Goal: Task Accomplishment & Management: Complete application form

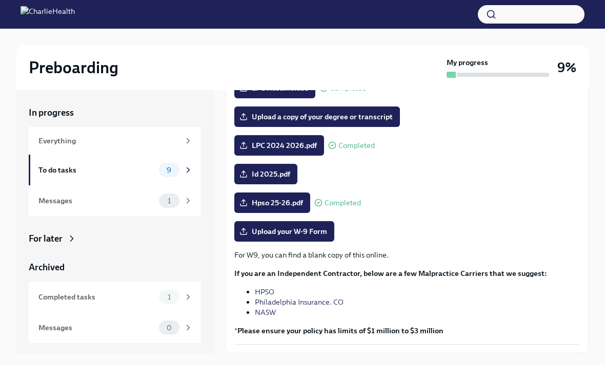
scroll to position [147, 0]
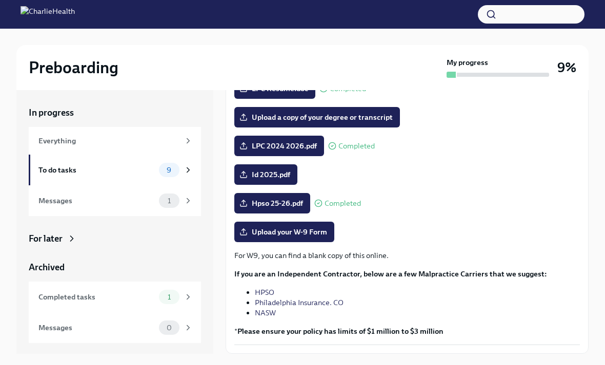
click at [270, 177] on span "Id 2025.pdf" at bounding box center [265, 175] width 49 height 10
click at [0, 0] on input "Id 2025.pdf" at bounding box center [0, 0] width 0 height 0
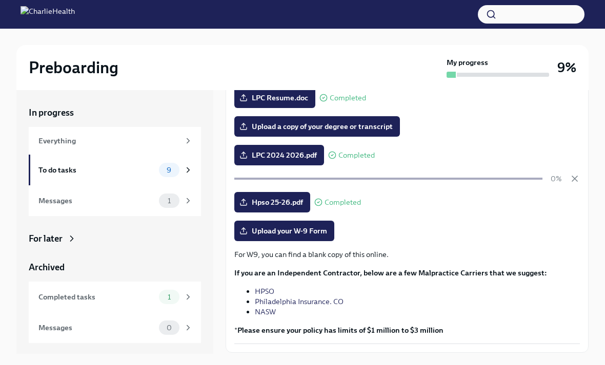
scroll to position [136, 0]
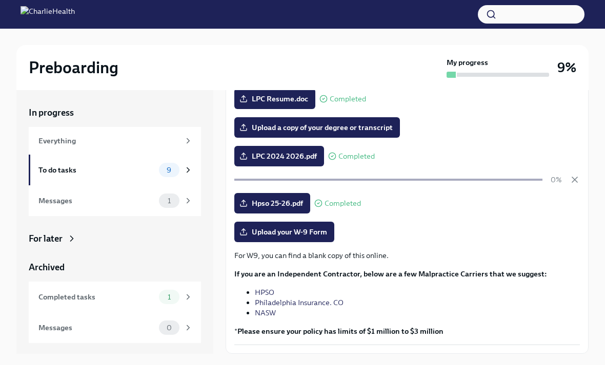
click at [49, 199] on div "Messages" at bounding box center [96, 200] width 116 height 11
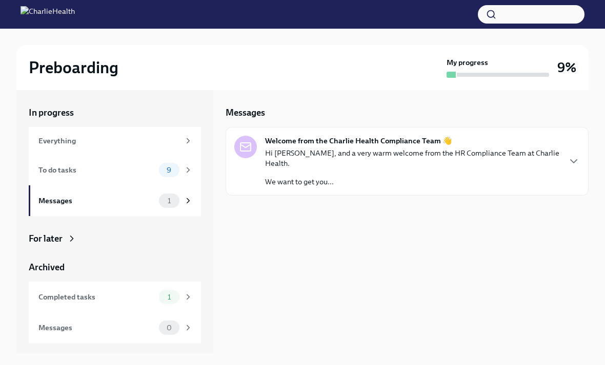
click at [529, 177] on p "We want to get you..." at bounding box center [412, 182] width 294 height 10
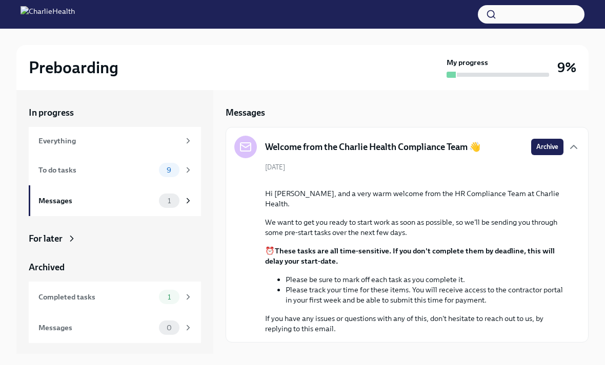
click at [53, 167] on div "To do tasks" at bounding box center [96, 170] width 116 height 11
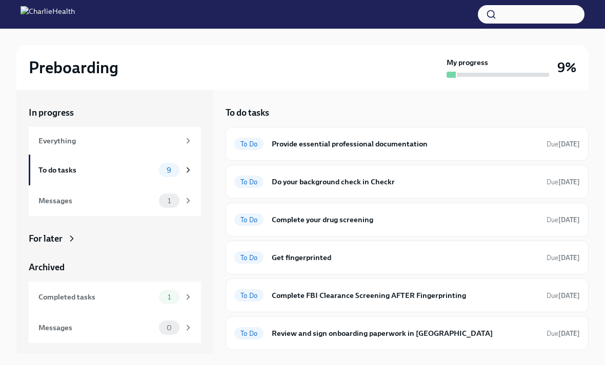
click at [59, 199] on div "Messages" at bounding box center [96, 200] width 116 height 11
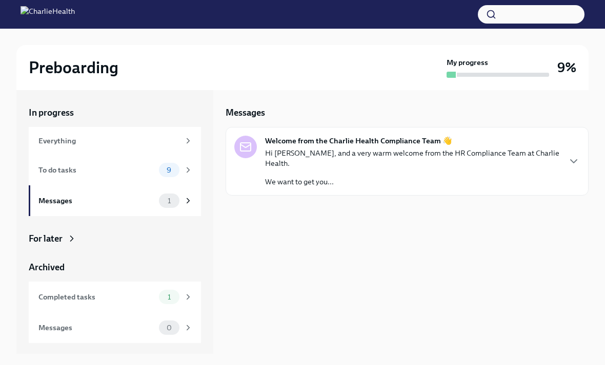
click at [347, 150] on p "Hi [PERSON_NAME], and a very warm welcome from the HR Compliance Team at Charli…" at bounding box center [412, 158] width 294 height 20
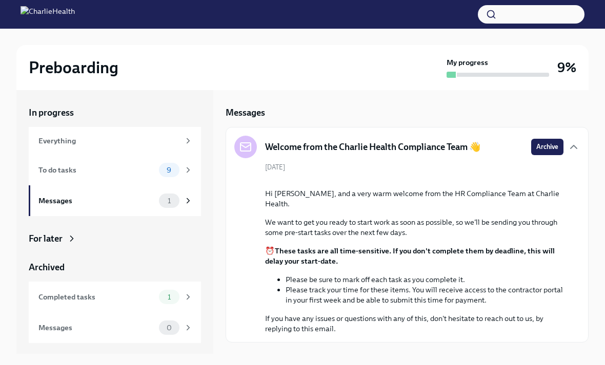
click at [549, 150] on span "Archive" at bounding box center [547, 147] width 22 height 10
click at [165, 354] on div "In progress Everything To do tasks 9 Messages 1 For later Archived Completed ta…" at bounding box center [114, 222] width 197 height 264
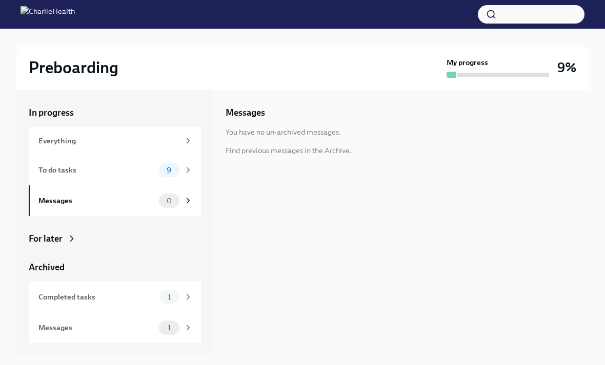
click at [521, 175] on div "Messages You have no un-archived messages. Find previous messages in the Archiv…" at bounding box center [406, 222] width 363 height 264
click at [173, 172] on span "9" at bounding box center [168, 171] width 17 height 8
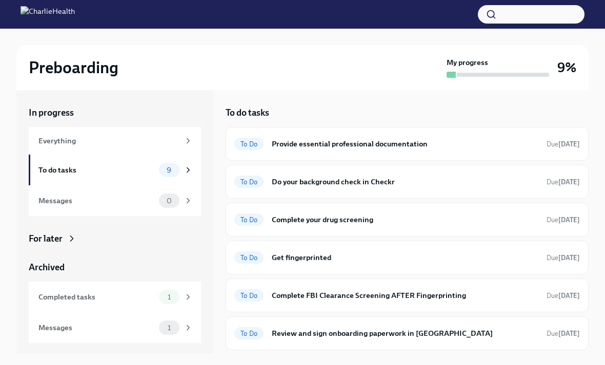
click at [571, 144] on strong "[DATE]" at bounding box center [569, 144] width 22 height 8
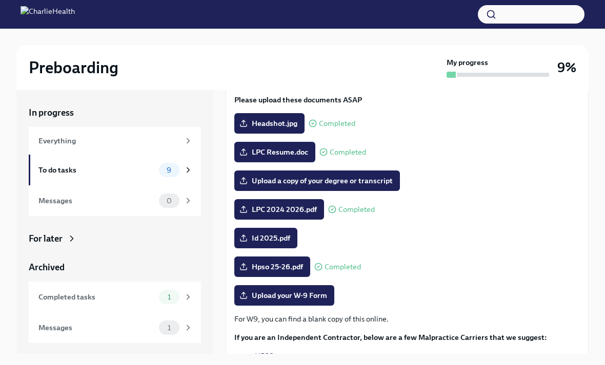
scroll to position [127, 0]
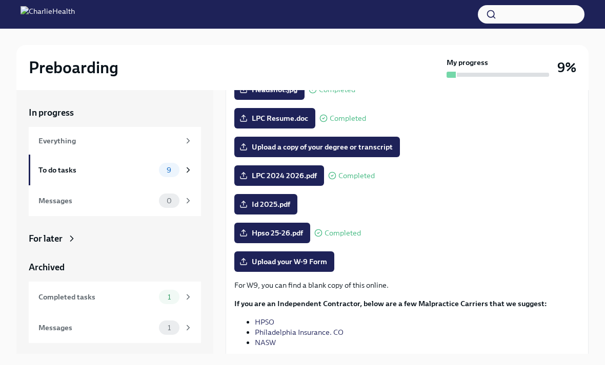
click at [278, 204] on span "Id 2025.pdf" at bounding box center [265, 204] width 49 height 10
click at [0, 0] on input "Id 2025.pdf" at bounding box center [0, 0] width 0 height 0
click at [276, 207] on span "Id 2025.pdf" at bounding box center [265, 204] width 49 height 10
click at [0, 0] on input "Id 2025.pdf" at bounding box center [0, 0] width 0 height 0
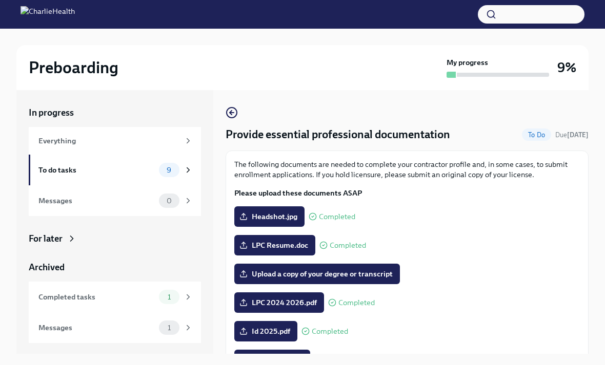
scroll to position [0, 0]
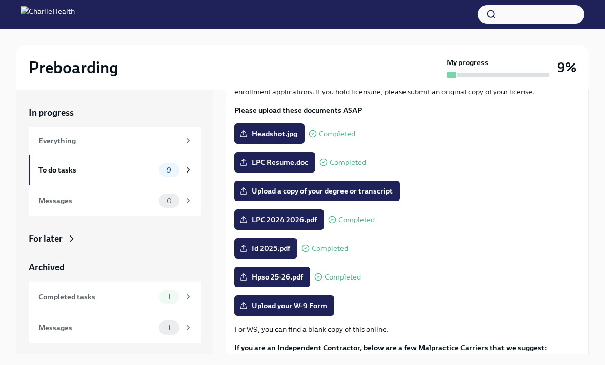
scroll to position [92, 0]
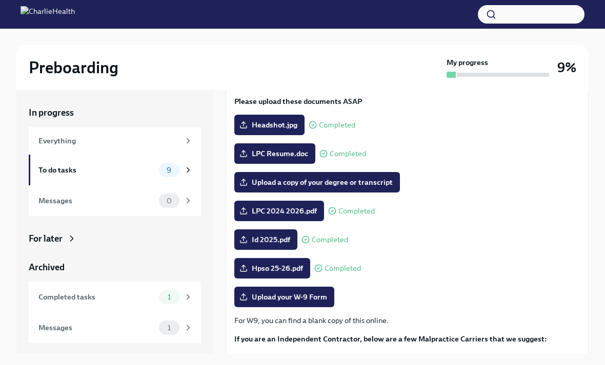
click at [378, 183] on span "Upload a copy of your degree or transcript" at bounding box center [316, 182] width 151 height 10
click at [0, 0] on input "Upload a copy of your degree or transcript" at bounding box center [0, 0] width 0 height 0
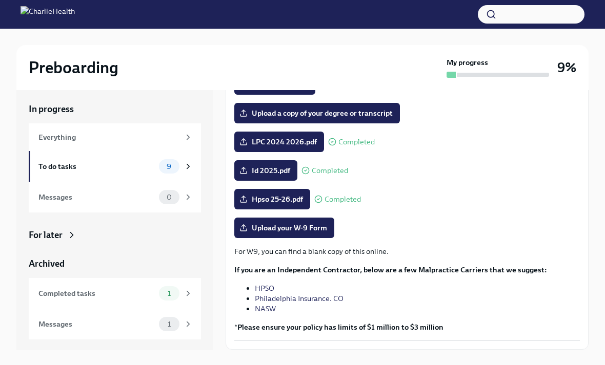
scroll to position [157, 0]
